Goal: Information Seeking & Learning: Learn about a topic

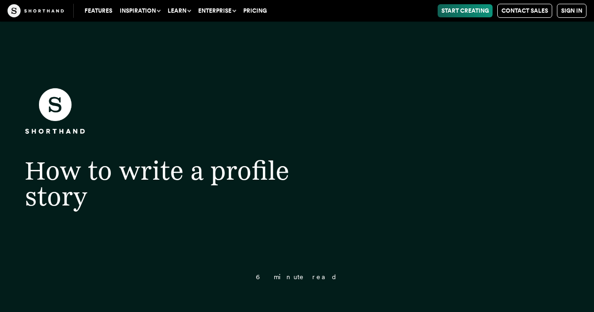
drag, startPoint x: 0, startPoint y: 0, endPoint x: 294, endPoint y: 137, distance: 324.7
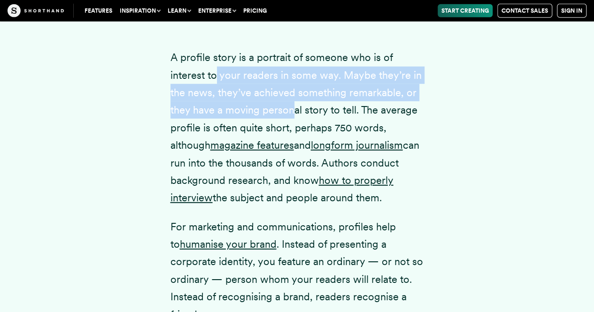
scroll to position [1206, 0]
click at [294, 137] on p "A profile story is a portrait of someone who is of interest to your readers in …" at bounding box center [296, 128] width 253 height 158
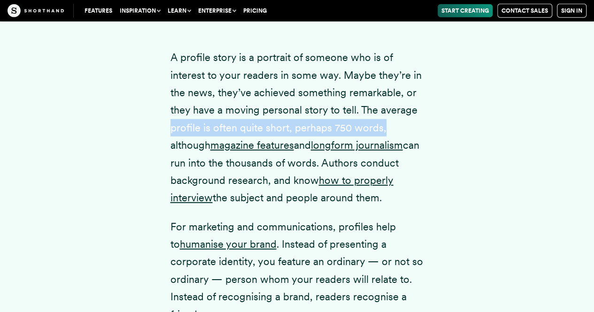
drag, startPoint x: 166, startPoint y: 151, endPoint x: 398, endPoint y: 149, distance: 231.9
click at [398, 149] on div "A profile story is a portrait of someone who is of interest to your readers in …" at bounding box center [297, 287] width 291 height 536
click at [398, 149] on p "A profile story is a portrait of someone who is of interest to your readers in …" at bounding box center [296, 128] width 253 height 158
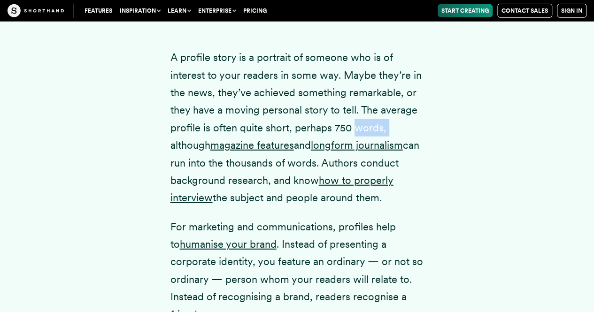
drag, startPoint x: 166, startPoint y: 169, endPoint x: 354, endPoint y: 147, distance: 189.5
click at [354, 147] on div "A profile story is a portrait of someone who is of interest to your readers in …" at bounding box center [297, 287] width 291 height 536
click at [354, 147] on p "A profile story is a portrait of someone who is of interest to your readers in …" at bounding box center [296, 128] width 253 height 158
drag, startPoint x: 359, startPoint y: 131, endPoint x: 424, endPoint y: 217, distance: 107.9
click at [424, 217] on div "A profile story is a portrait of someone who is of interest to your readers in …" at bounding box center [297, 287] width 291 height 536
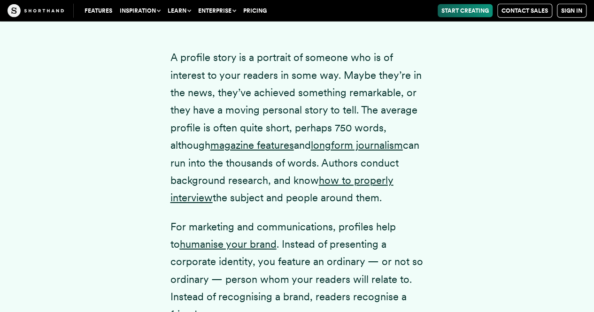
copy p "The average profile is often quite short, perhaps 750 words, although magazine …"
click at [267, 126] on p "A profile story is a portrait of someone who is of interest to your readers in …" at bounding box center [296, 128] width 253 height 158
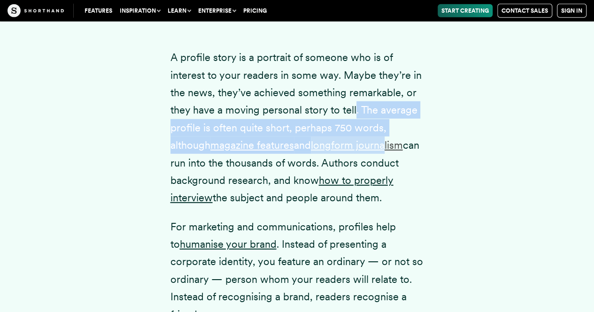
drag, startPoint x: 355, startPoint y: 129, endPoint x: 391, endPoint y: 163, distance: 49.5
click at [391, 163] on p "A profile story is a portrait of someone who is of interest to your readers in …" at bounding box center [296, 128] width 253 height 158
drag, startPoint x: 391, startPoint y: 163, endPoint x: 378, endPoint y: 145, distance: 22.3
click at [391, 151] on link "longform journalism" at bounding box center [357, 145] width 92 height 12
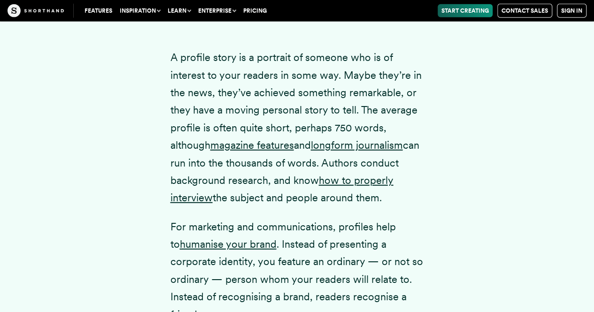
click at [293, 111] on p "A profile story is a portrait of someone who is of interest to your readers in …" at bounding box center [296, 128] width 253 height 158
click at [292, 111] on p "A profile story is a portrait of someone who is of interest to your readers in …" at bounding box center [296, 128] width 253 height 158
click at [192, 123] on p "A profile story is a portrait of someone who is of interest to your readers in …" at bounding box center [296, 128] width 253 height 158
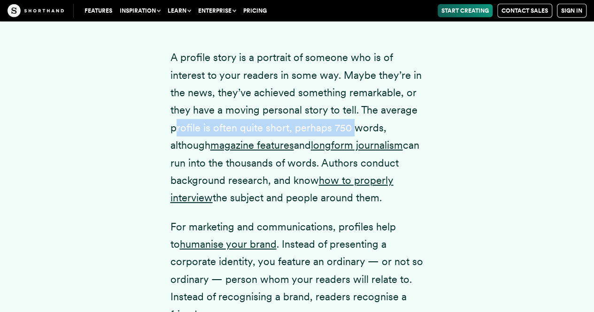
drag, startPoint x: 198, startPoint y: 146, endPoint x: 352, endPoint y: 138, distance: 154.6
click at [352, 138] on p "A profile story is a portrait of someone who is of interest to your readers in …" at bounding box center [296, 128] width 253 height 158
click at [353, 138] on p "A profile story is a portrait of someone who is of interest to your readers in …" at bounding box center [296, 128] width 253 height 158
click at [228, 149] on p "A profile story is a portrait of someone who is of interest to your readers in …" at bounding box center [296, 128] width 253 height 158
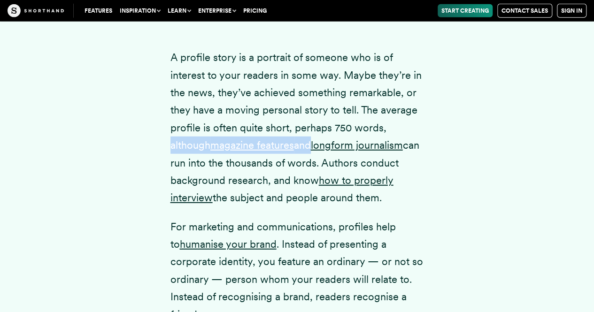
drag, startPoint x: 167, startPoint y: 162, endPoint x: 310, endPoint y: 156, distance: 143.3
click at [309, 156] on div "A profile story is a portrait of someone who is of interest to your readers in …" at bounding box center [297, 287] width 291 height 536
click at [310, 156] on p "A profile story is a portrait of someone who is of interest to your readers in …" at bounding box center [296, 128] width 253 height 158
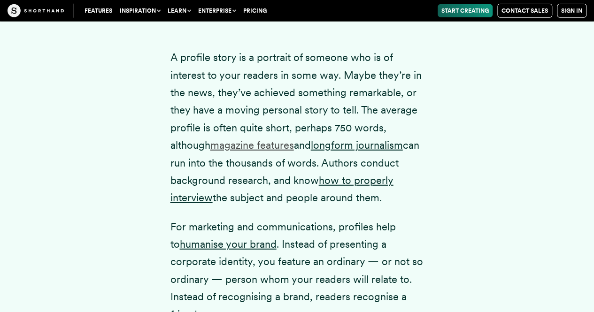
click at [264, 151] on link "magazine features" at bounding box center [252, 145] width 84 height 12
drag, startPoint x: 208, startPoint y: 151, endPoint x: 269, endPoint y: 149, distance: 61.5
click at [269, 149] on p "A profile story is a portrait of someone who is of interest to your readers in …" at bounding box center [296, 128] width 253 height 158
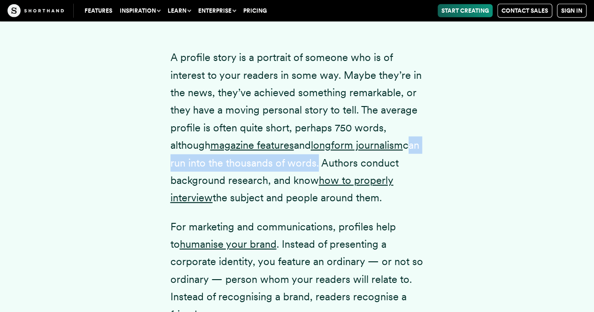
drag, startPoint x: 167, startPoint y: 186, endPoint x: 332, endPoint y: 185, distance: 164.8
click at [332, 185] on div "A profile story is a portrait of someone who is of interest to your readers in …" at bounding box center [297, 287] width 291 height 536
click at [331, 185] on p "A profile story is a portrait of someone who is of interest to your readers in …" at bounding box center [296, 128] width 253 height 158
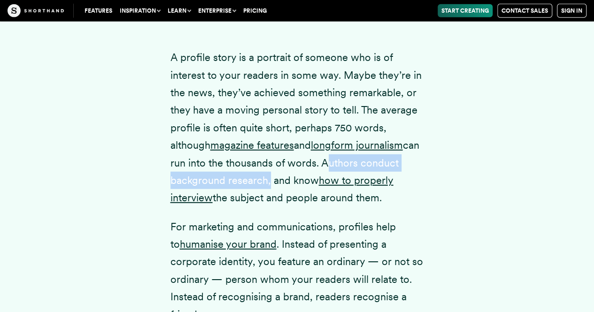
drag, startPoint x: 338, startPoint y: 182, endPoint x: 265, endPoint y: 200, distance: 75.4
click at [265, 200] on p "A profile story is a portrait of someone who is of interest to your readers in …" at bounding box center [296, 128] width 253 height 158
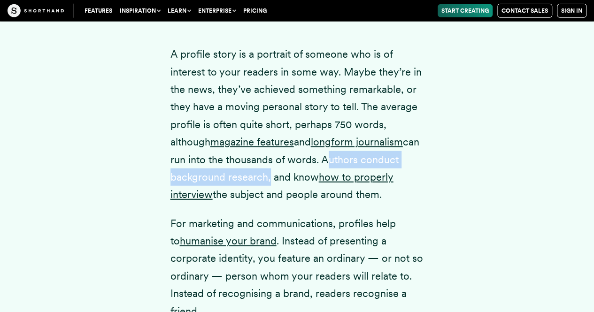
scroll to position [1300, 0]
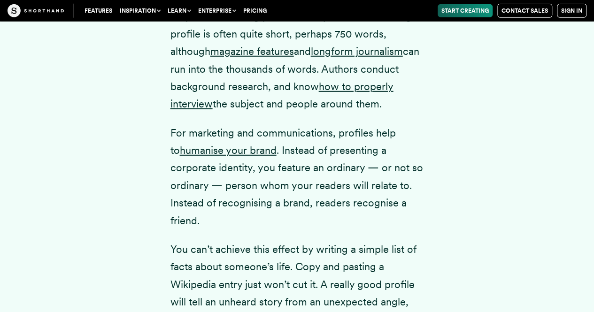
click at [143, 159] on div "A profile story is a portrait of someone who is of interest to your readers in …" at bounding box center [297, 193] width 582 height 536
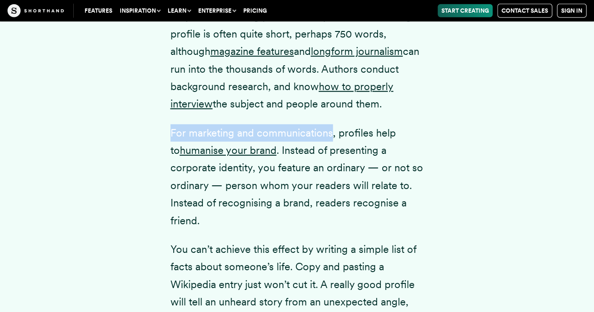
drag, startPoint x: 237, startPoint y: 150, endPoint x: 345, endPoint y: 155, distance: 108.1
click at [339, 157] on div "A profile story is a portrait of someone who is of interest to your readers in …" at bounding box center [297, 193] width 582 height 536
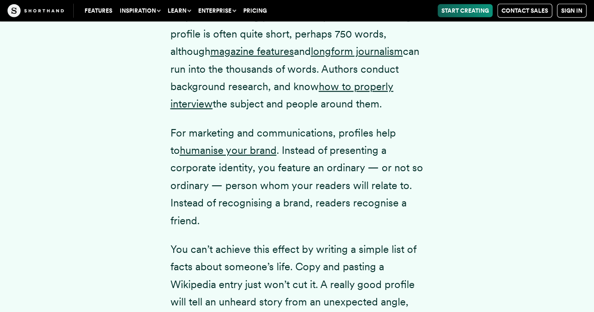
click at [345, 155] on p "For marketing and communications, profiles help to humanise your brand . Instea…" at bounding box center [296, 176] width 253 height 105
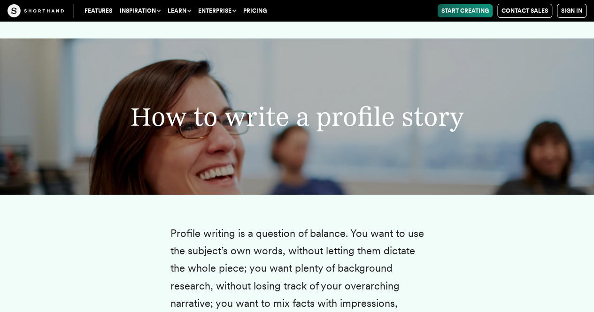
scroll to position [1769, 0]
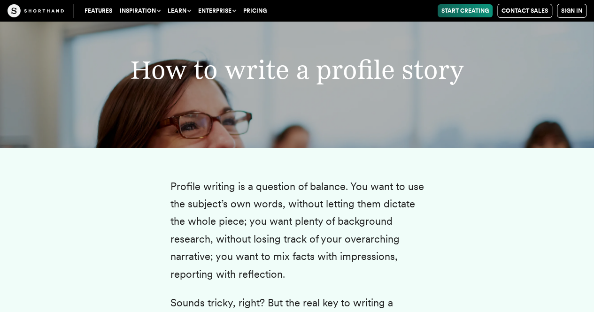
click at [186, 75] on h2 "How to write a profile story" at bounding box center [296, 70] width 485 height 26
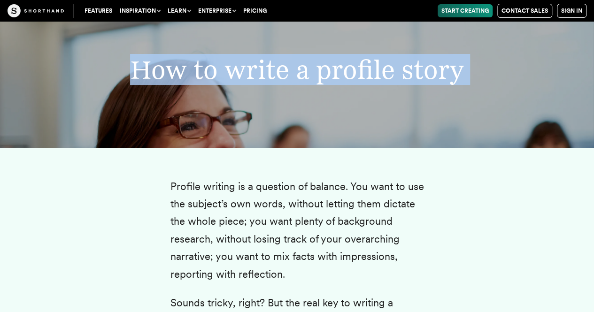
click at [186, 75] on h2 "How to write a profile story" at bounding box center [296, 70] width 485 height 26
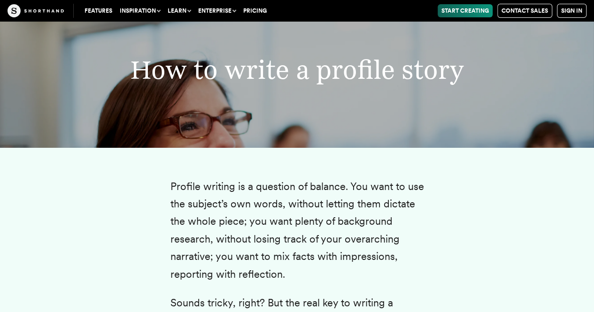
click at [184, 188] on p "Profile writing is a question of balance. You want to use the subject’s own wor…" at bounding box center [296, 230] width 253 height 105
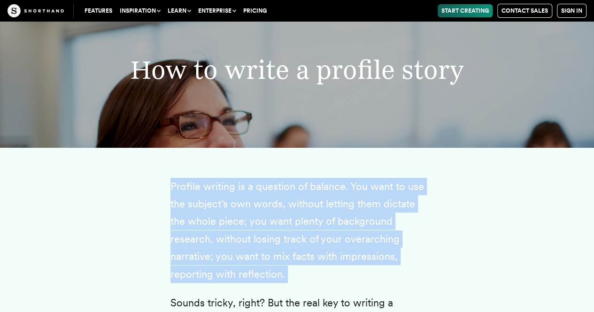
click at [184, 188] on p "Profile writing is a question of balance. You want to use the subject’s own wor…" at bounding box center [296, 230] width 253 height 105
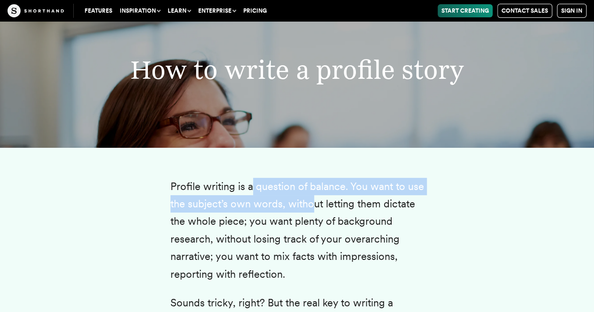
drag, startPoint x: 252, startPoint y: 182, endPoint x: 340, endPoint y: 210, distance: 92.2
click at [329, 207] on p "Profile writing is a question of balance. You want to use the subject’s own wor…" at bounding box center [296, 230] width 253 height 105
click at [341, 210] on p "Profile writing is a question of balance. You want to use the subject’s own wor…" at bounding box center [296, 230] width 253 height 105
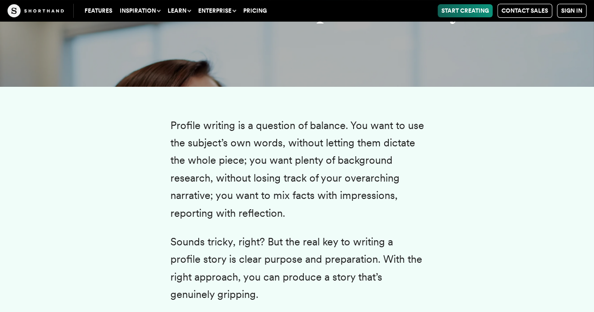
scroll to position [1863, 0]
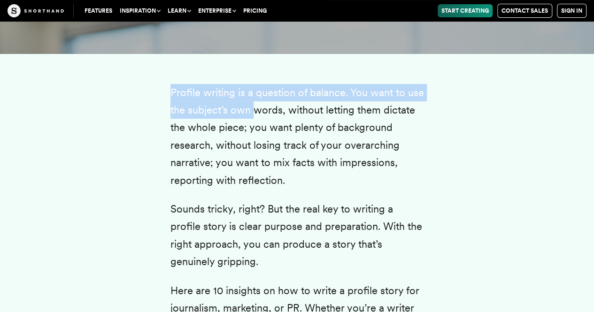
drag, startPoint x: 152, startPoint y: 100, endPoint x: 263, endPoint y: 112, distance: 111.5
click at [270, 123] on p "Profile writing is a question of balance. You want to use the subject’s own wor…" at bounding box center [296, 136] width 253 height 105
drag, startPoint x: 154, startPoint y: 88, endPoint x: 314, endPoint y: 185, distance: 186.5
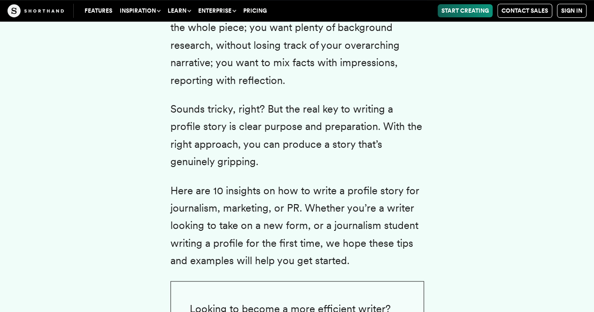
scroll to position [2004, 0]
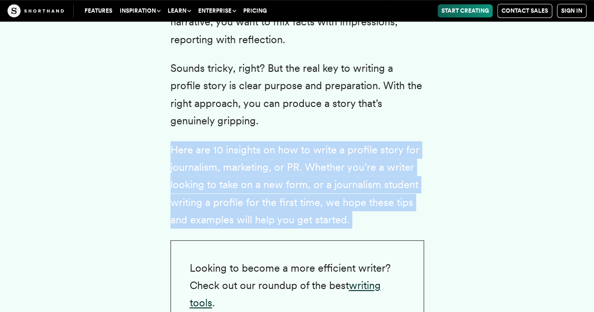
click at [188, 158] on p "Here are 10 insights on how to write a profile story for journalism, marketing,…" at bounding box center [296, 185] width 253 height 88
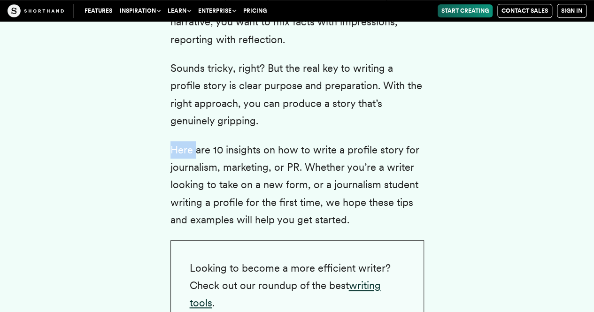
click at [188, 158] on p "Here are 10 insights on how to write a profile story for journalism, marketing,…" at bounding box center [296, 185] width 253 height 88
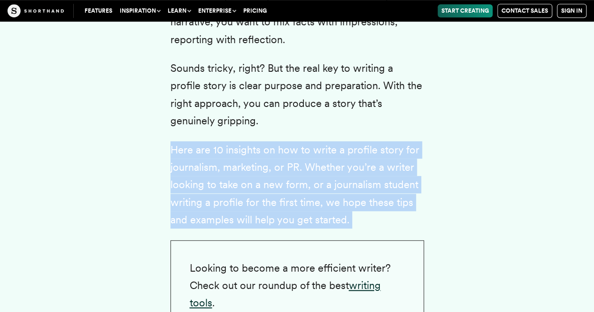
click at [188, 158] on p "Here are 10 insights on how to write a profile story for journalism, marketing,…" at bounding box center [296, 185] width 253 height 88
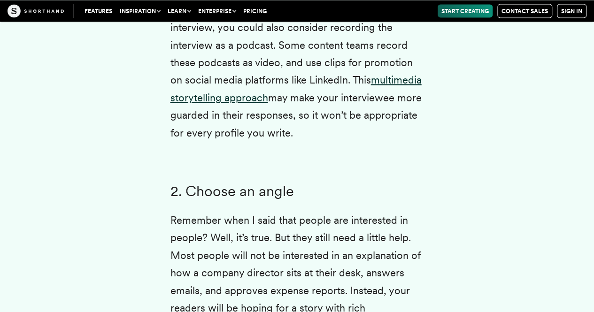
scroll to position [2802, 0]
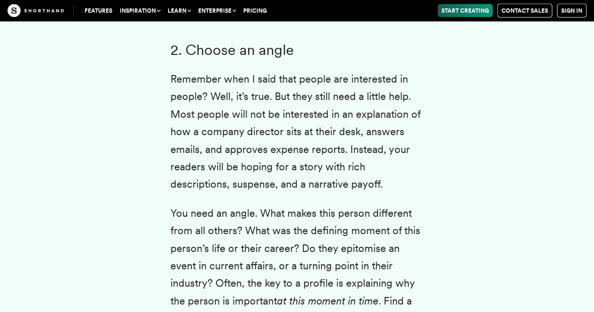
click at [217, 56] on h3 "2. Choose an angle" at bounding box center [296, 50] width 253 height 17
click at [217, 55] on h3 "2. Choose an angle" at bounding box center [296, 50] width 253 height 17
click at [217, 54] on h3 "2. Choose an angle" at bounding box center [296, 50] width 253 height 17
click at [201, 86] on p "Remember when I said that people are interested in people? Well, it’s true. But…" at bounding box center [296, 131] width 253 height 123
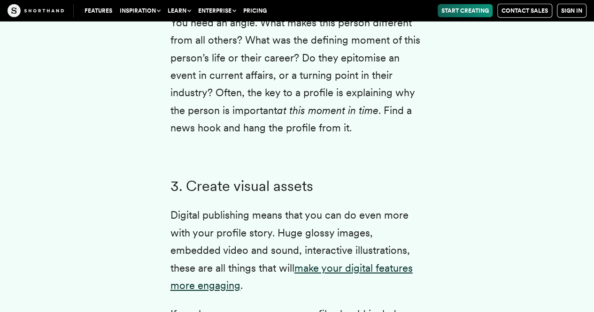
scroll to position [3037, 0]
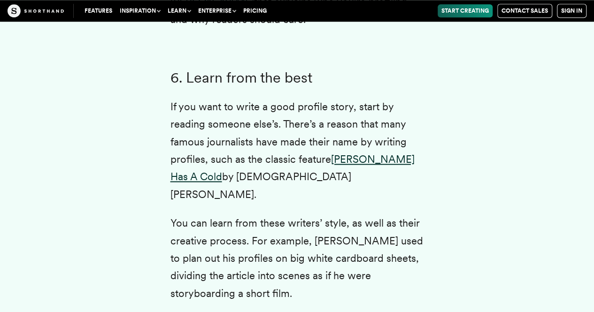
scroll to position [4257, 0]
